Goal: Find specific page/section: Find specific page/section

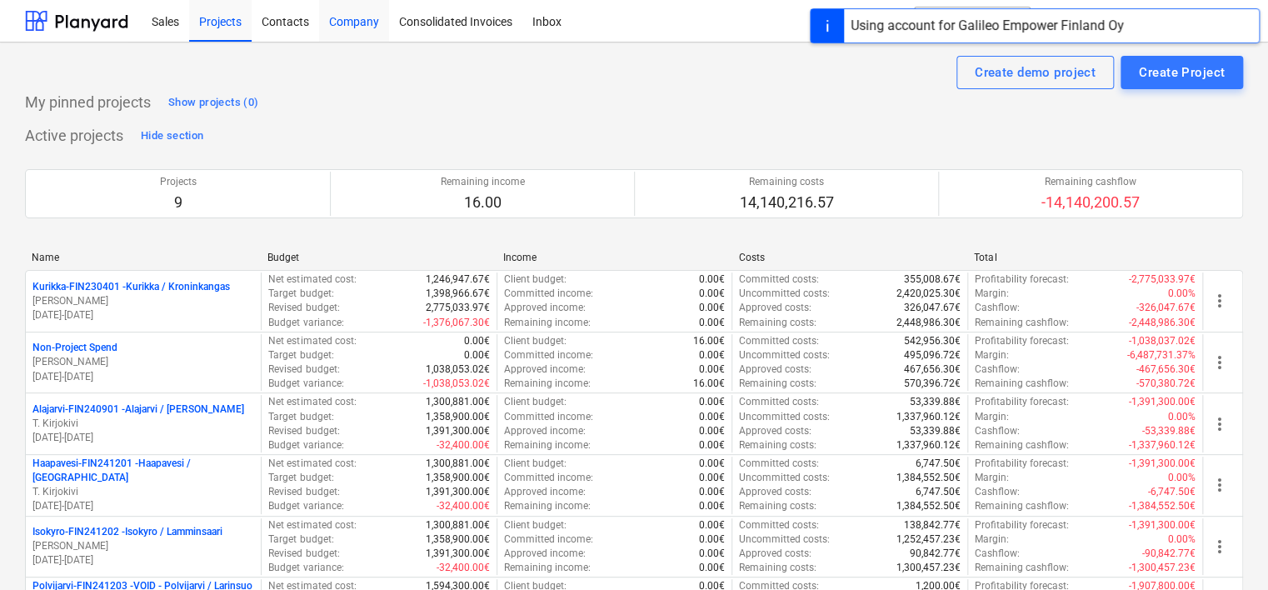
click at [360, 30] on div "Company" at bounding box center [354, 20] width 70 height 42
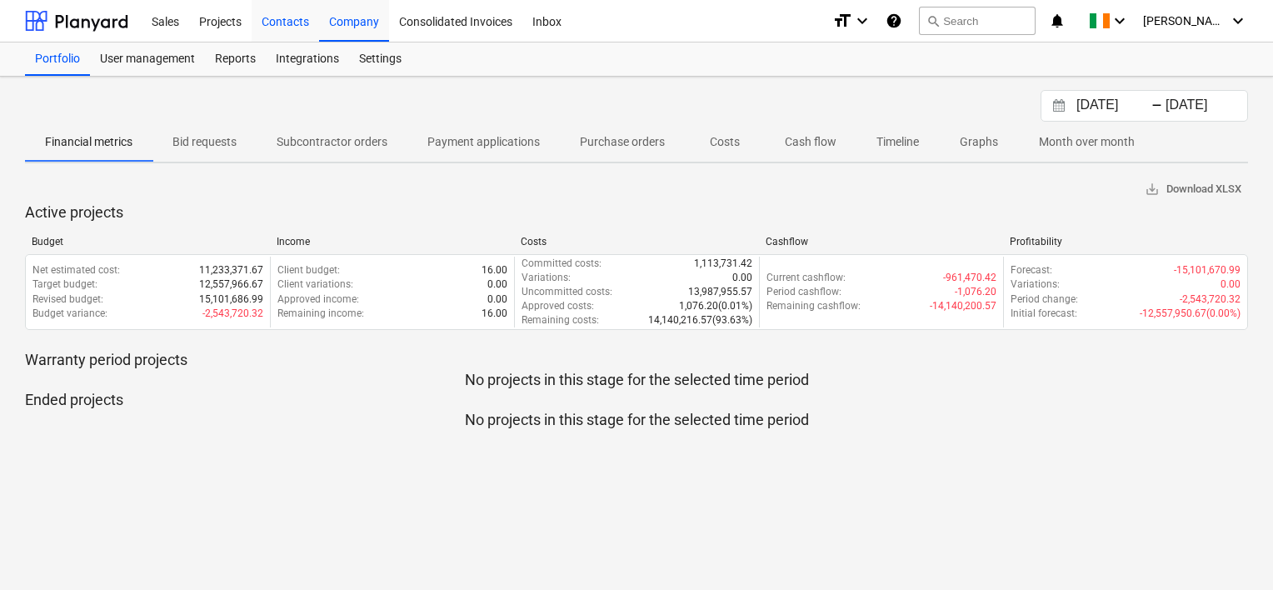
click at [300, 26] on div "Contacts" at bounding box center [285, 20] width 67 height 42
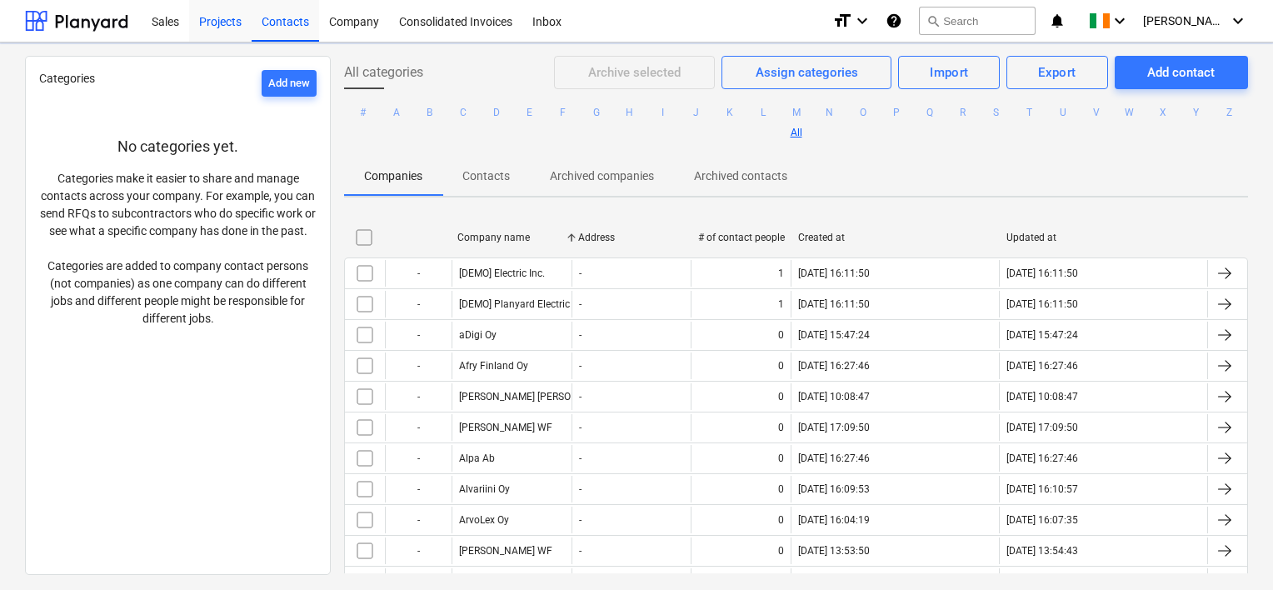
click at [233, 23] on div "Projects" at bounding box center [220, 20] width 62 height 42
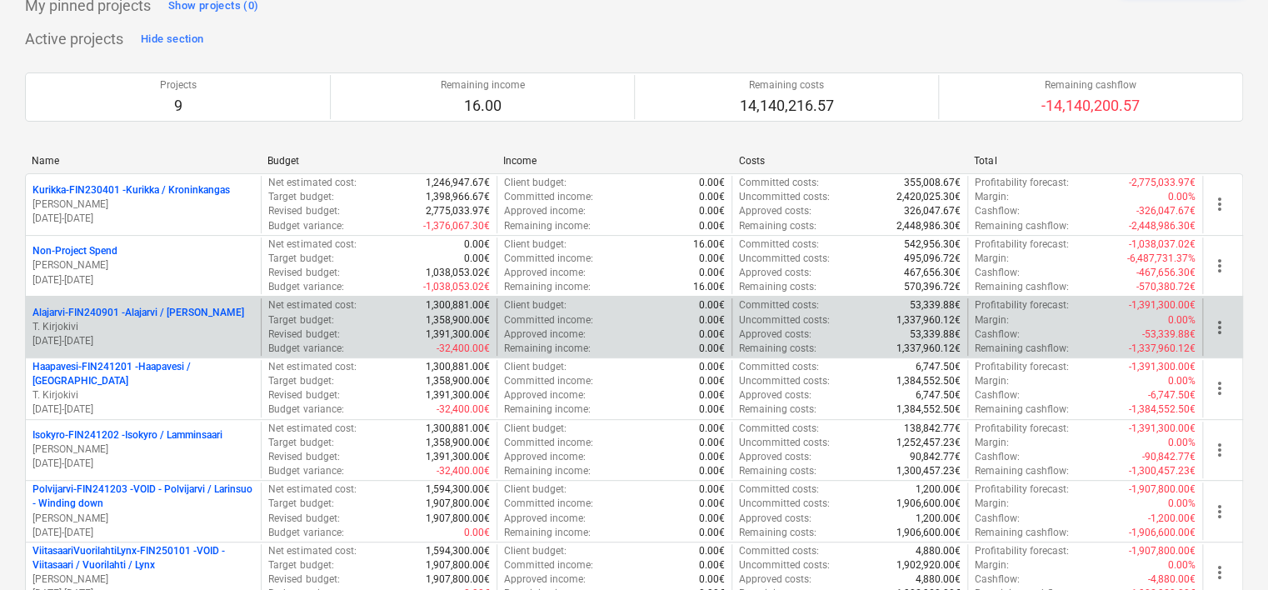
scroll to position [83, 0]
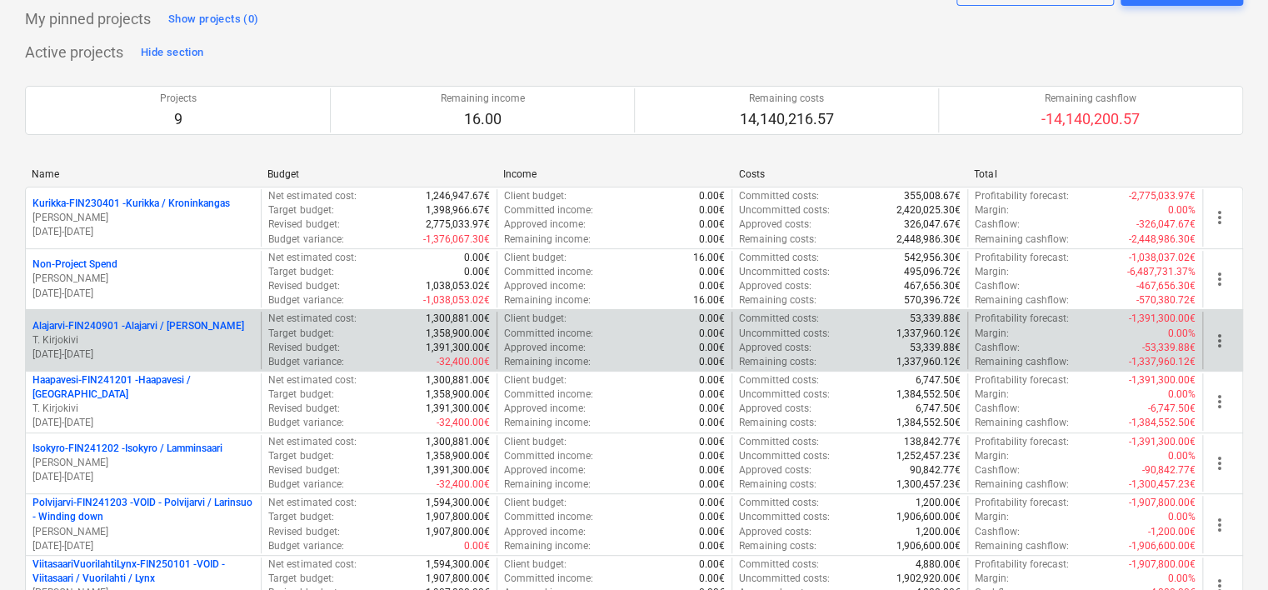
click at [187, 322] on p "Alajarvi-FIN240901 - [PERSON_NAME] / [PERSON_NAME]" at bounding box center [138, 326] width 212 height 14
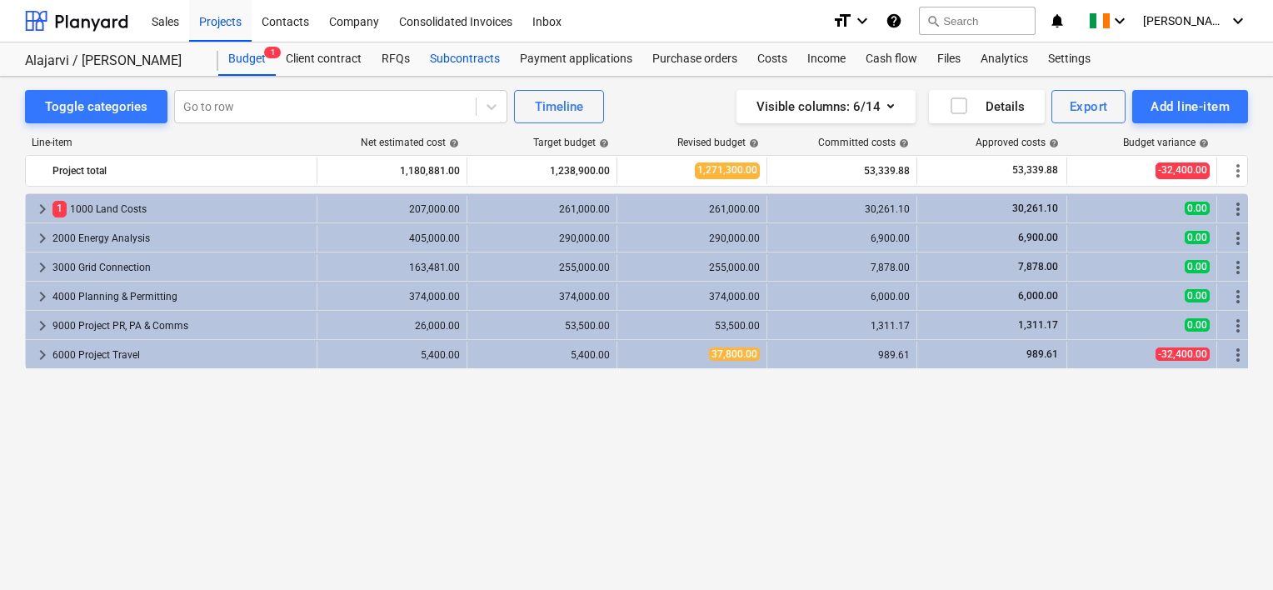
click at [450, 67] on div "Subcontracts" at bounding box center [465, 58] width 90 height 33
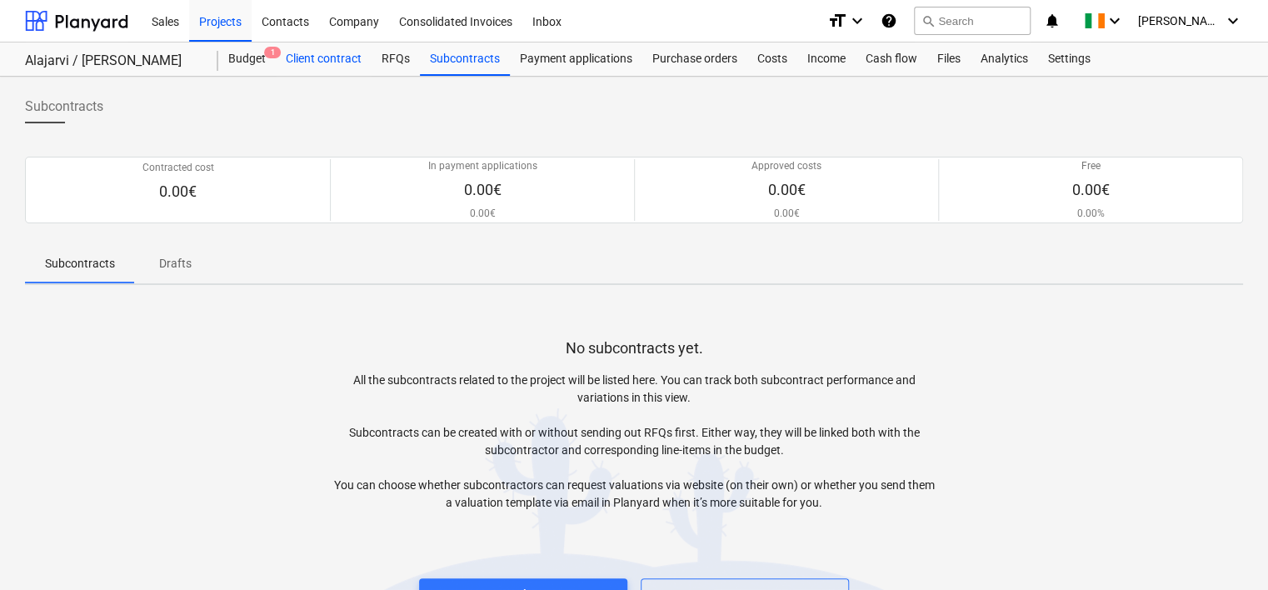
click at [337, 57] on div "Client contract" at bounding box center [324, 58] width 96 height 33
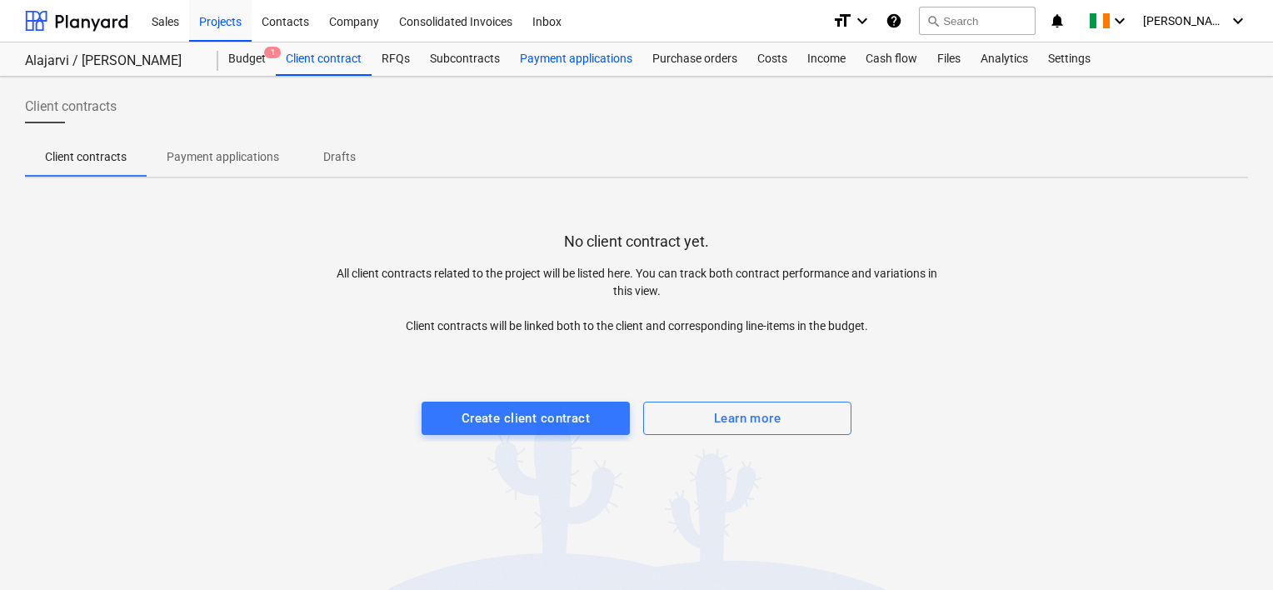
click at [564, 62] on div "Payment applications" at bounding box center [576, 58] width 132 height 33
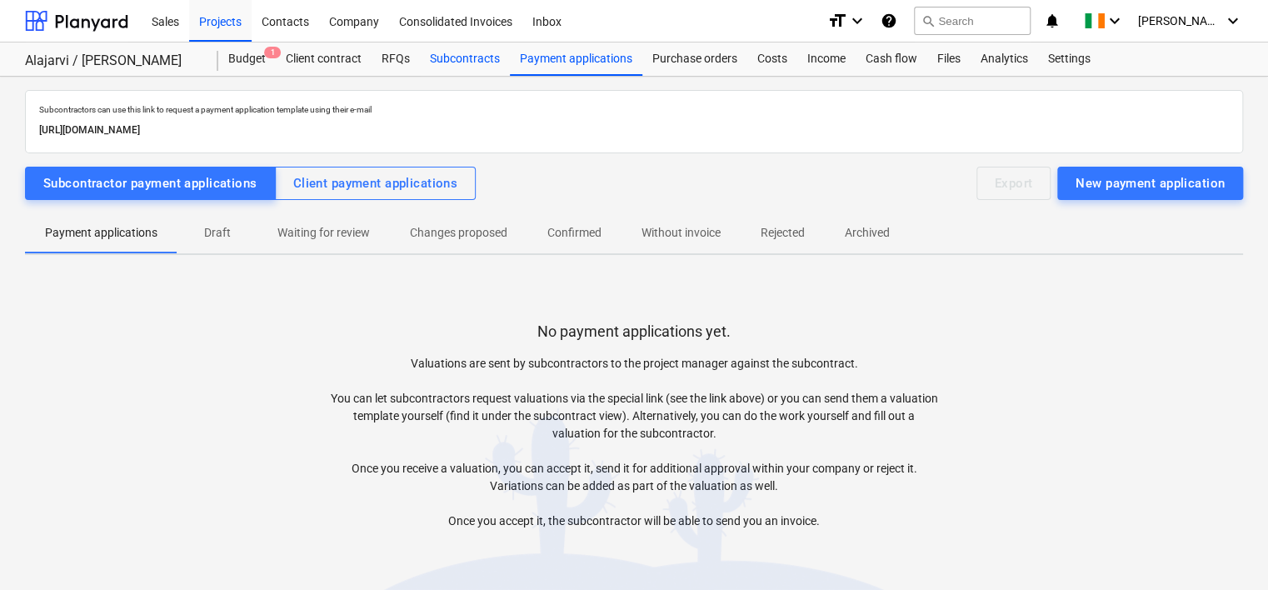
click at [456, 67] on div "Subcontracts" at bounding box center [465, 58] width 90 height 33
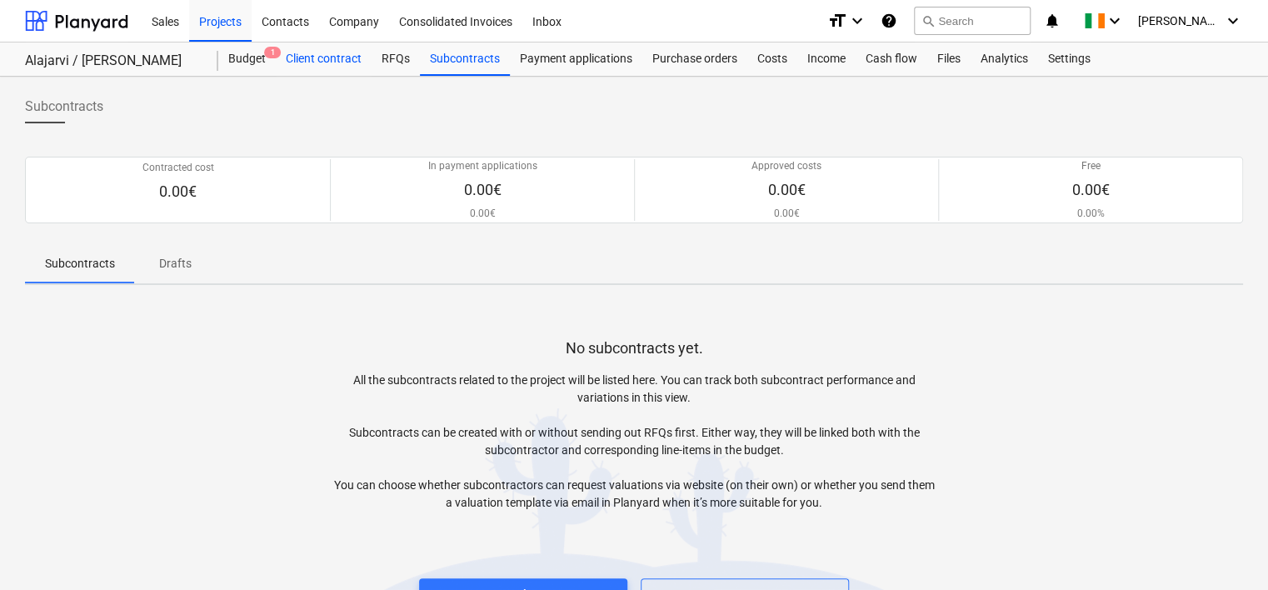
click at [333, 50] on div "Client contract" at bounding box center [324, 58] width 96 height 33
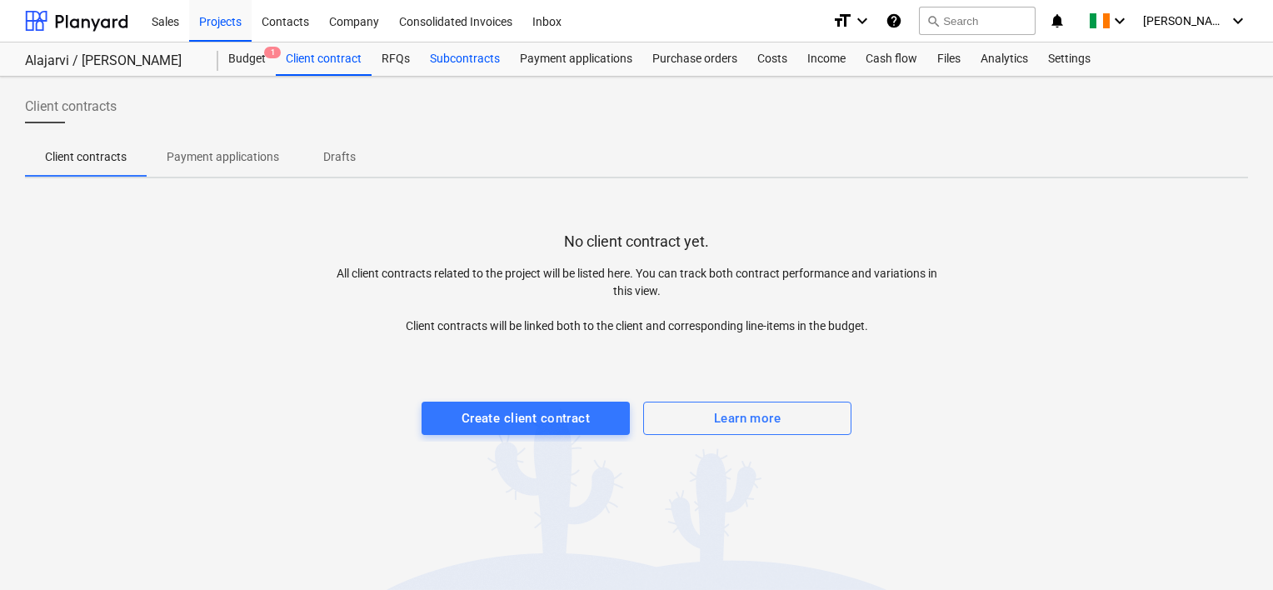
click at [469, 63] on div "Subcontracts" at bounding box center [465, 58] width 90 height 33
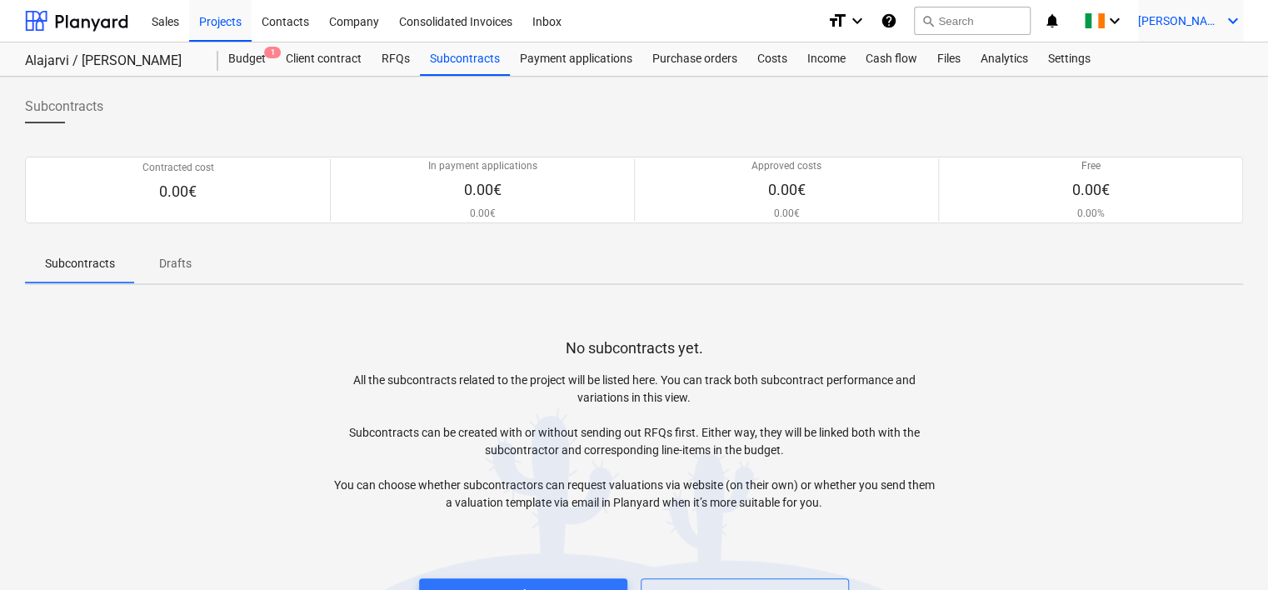
click at [1226, 23] on icon "keyboard_arrow_down" at bounding box center [1233, 21] width 20 height 20
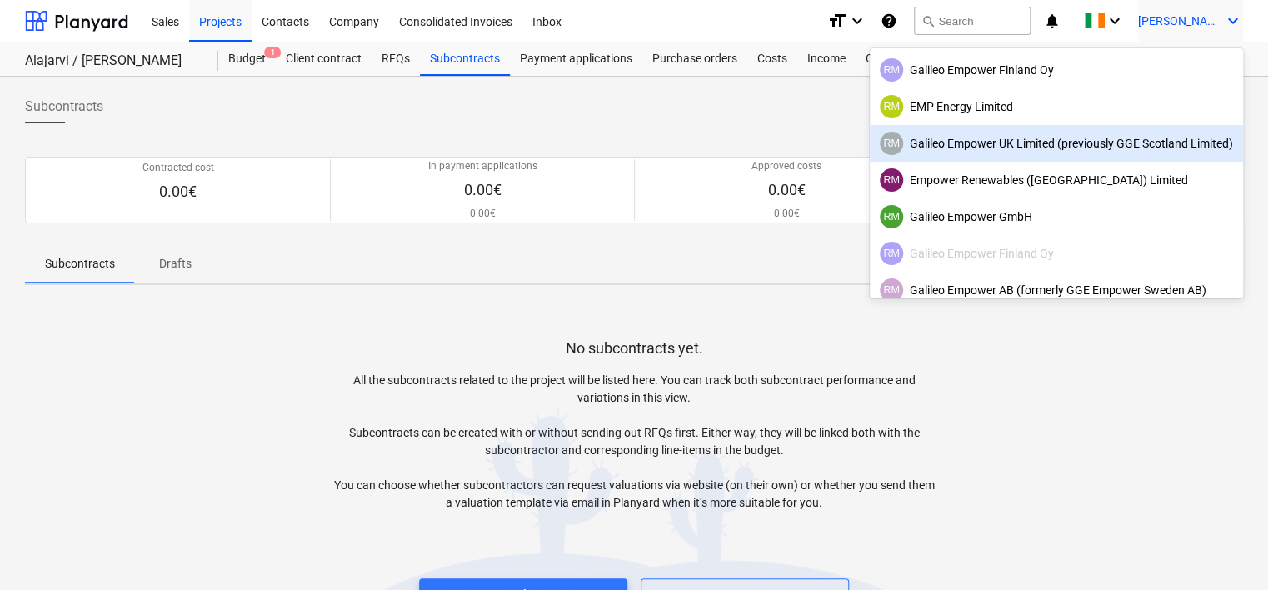
click at [1058, 142] on div "RM Galileo Empower UK Limited (previously GGE Scotland Limited)" at bounding box center [1056, 143] width 353 height 23
